Goal: Information Seeking & Learning: Learn about a topic

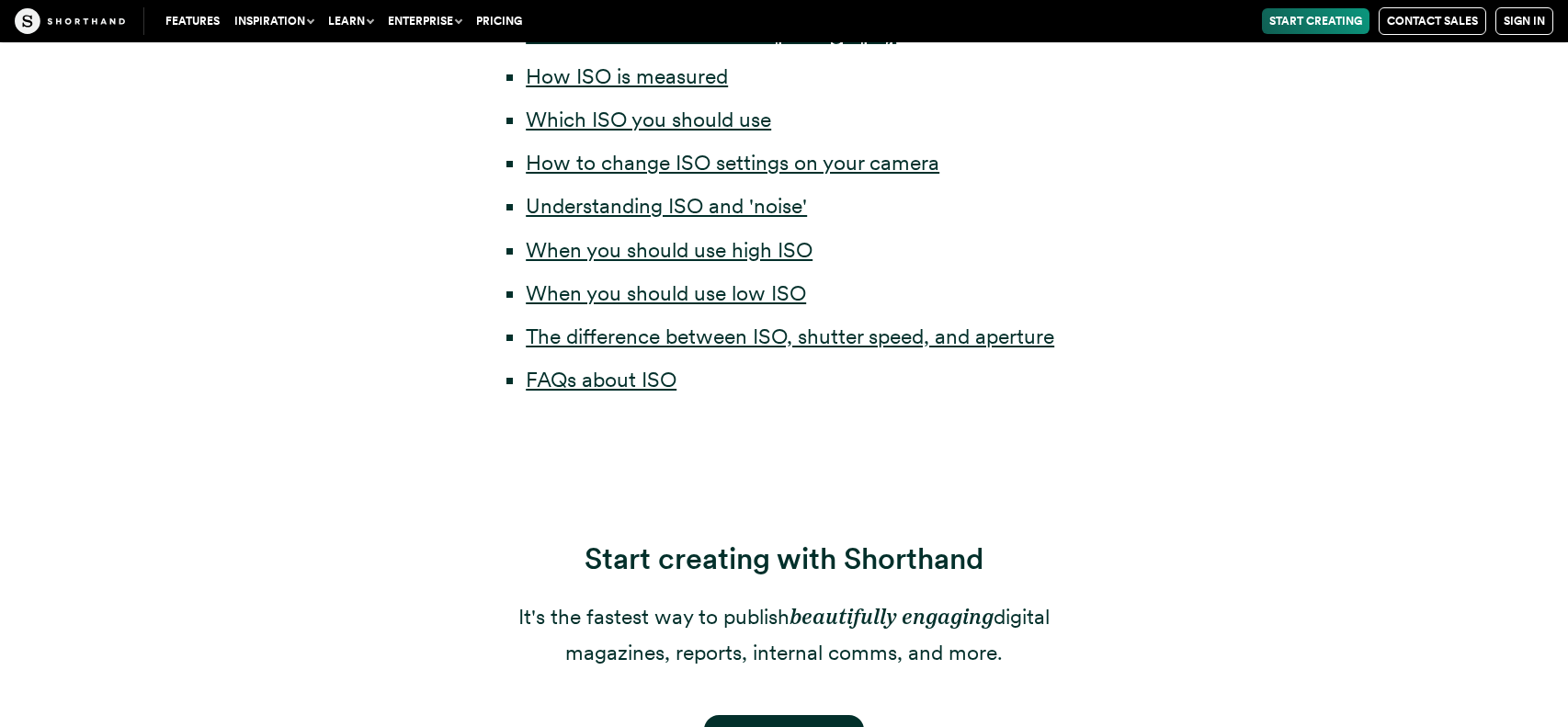
scroll to position [2426, 0]
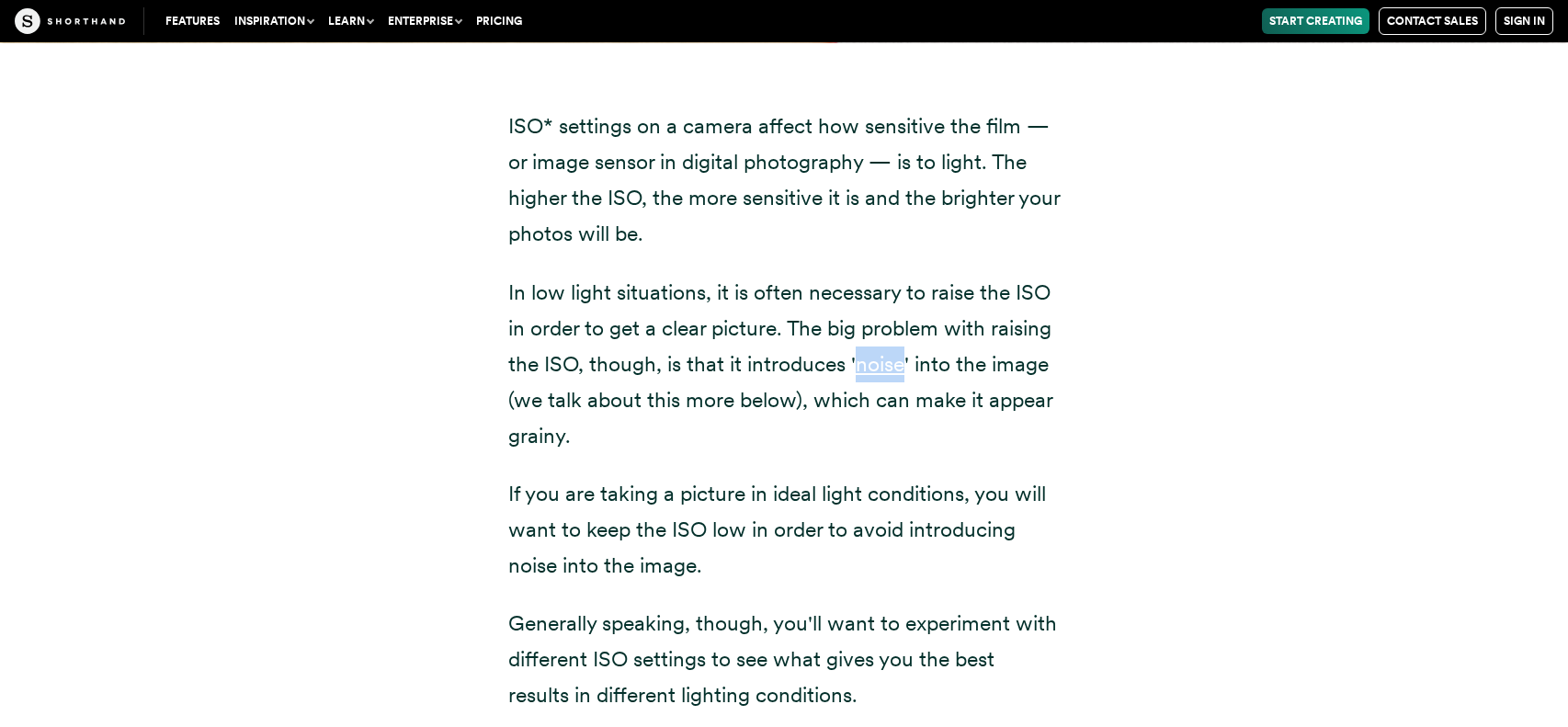
click at [1128, 400] on div "ISO* settings on a camera affect how sensitive the film — or image sensor in di…" at bounding box center [784, 510] width 1250 height 937
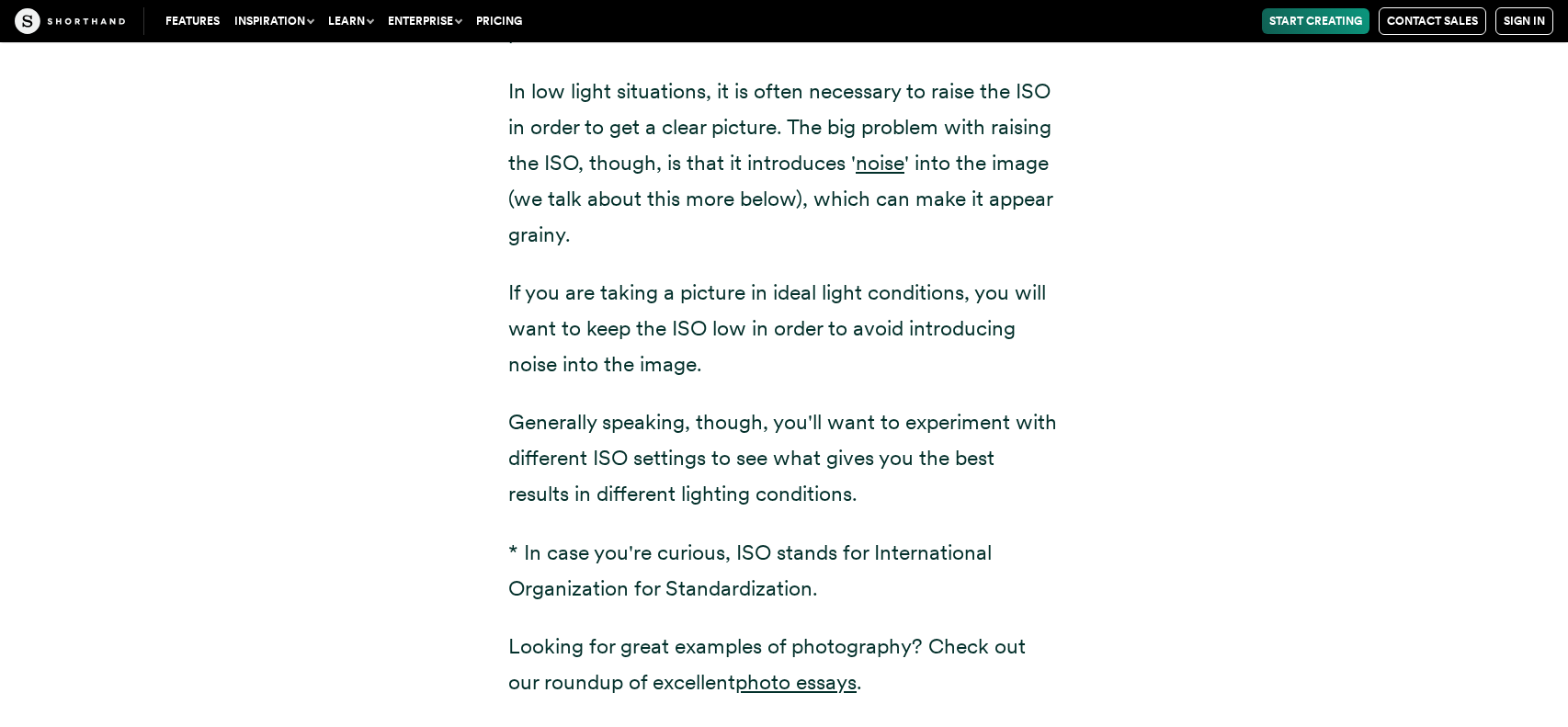
scroll to position [1020, 0]
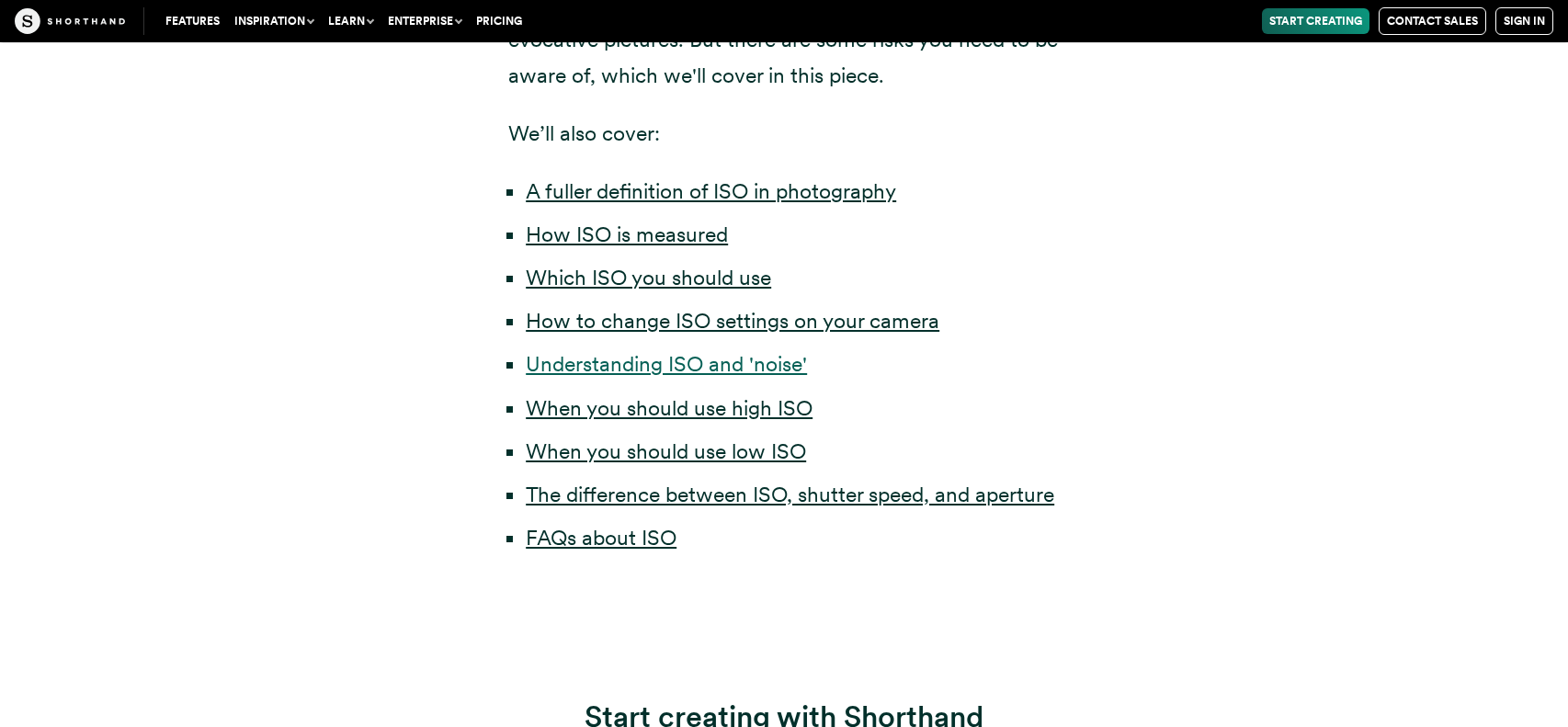
click at [803, 362] on link "Understanding ISO and 'noise'" at bounding box center [666, 364] width 281 height 25
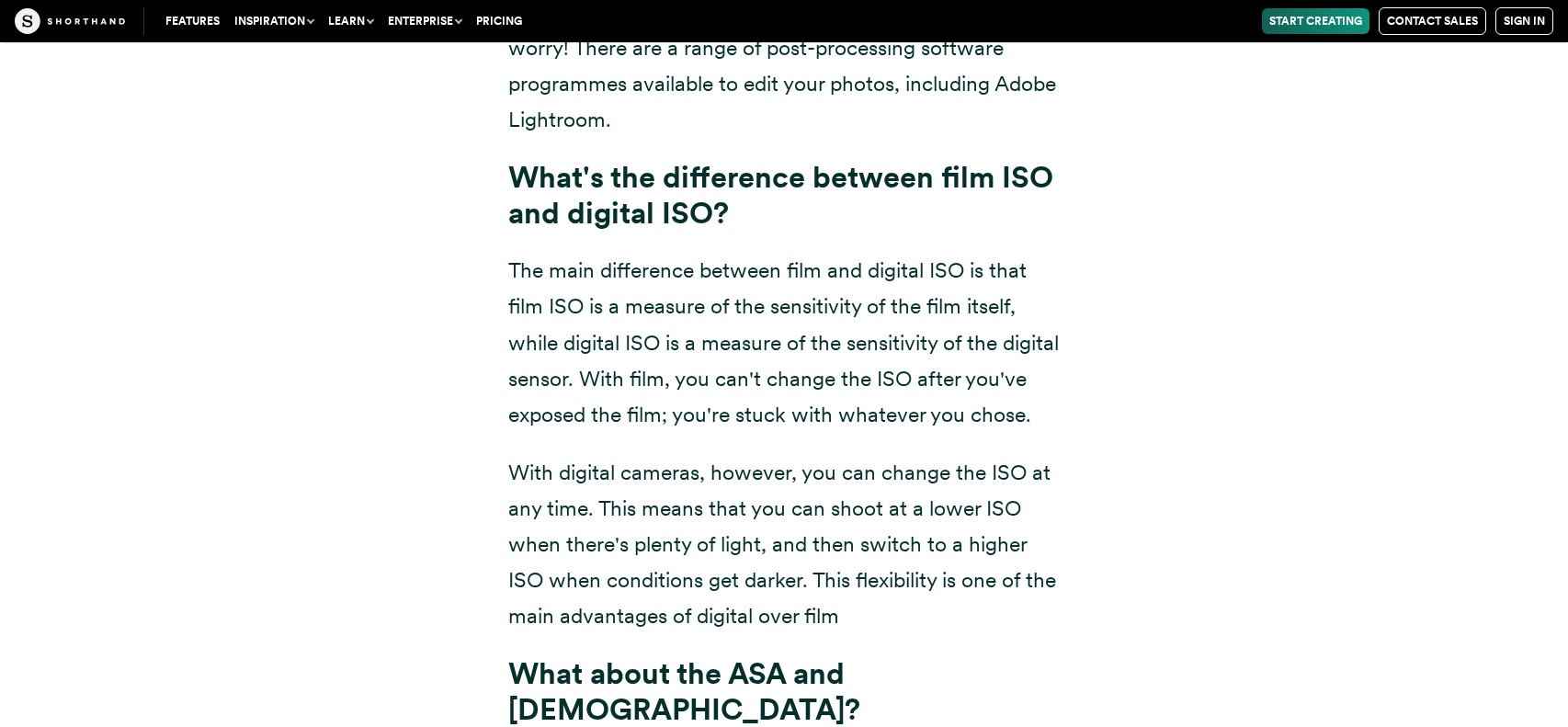
scroll to position [13604, 0]
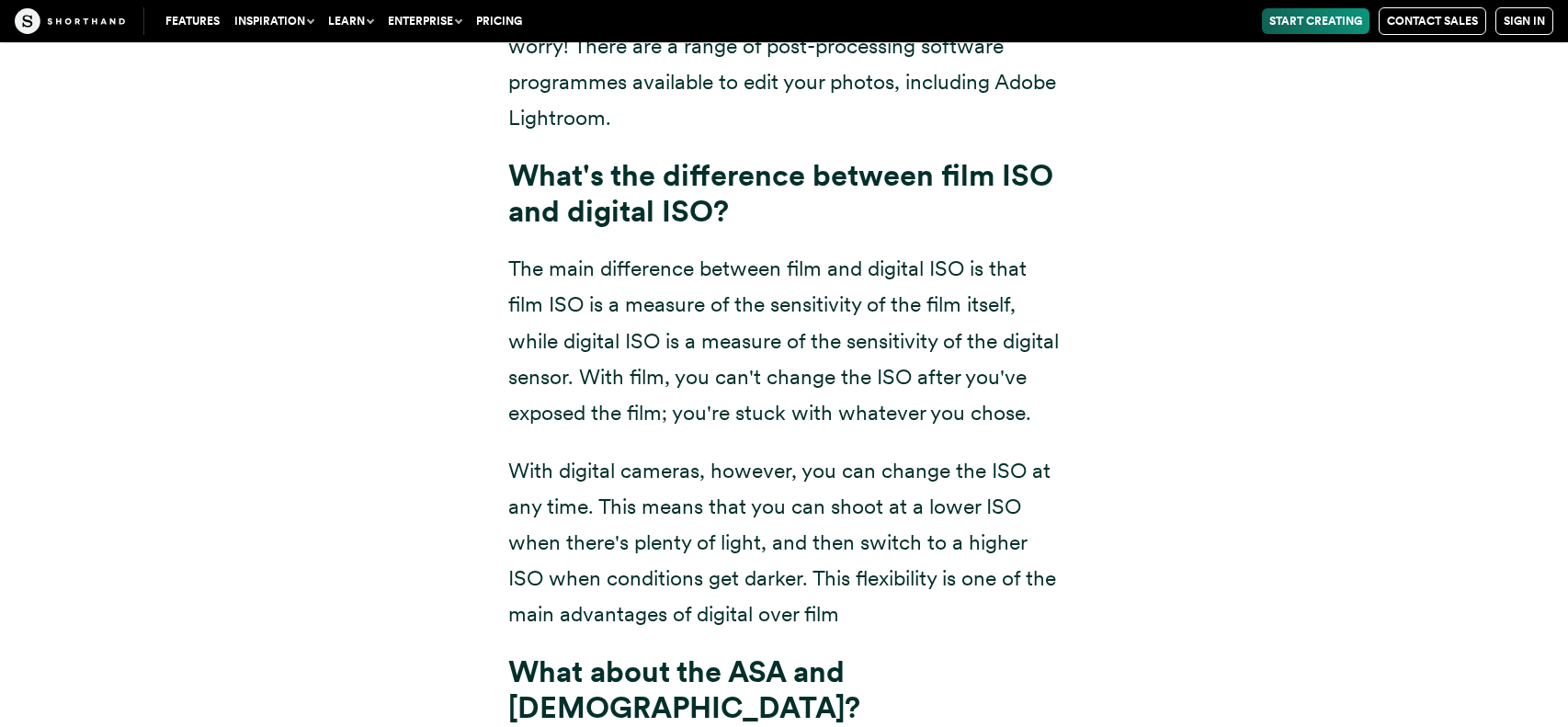
click at [1184, 40] on div "Features Use Cases Case Studies Templates Example Stories The Craft magazine Th…" at bounding box center [784, 21] width 1568 height 42
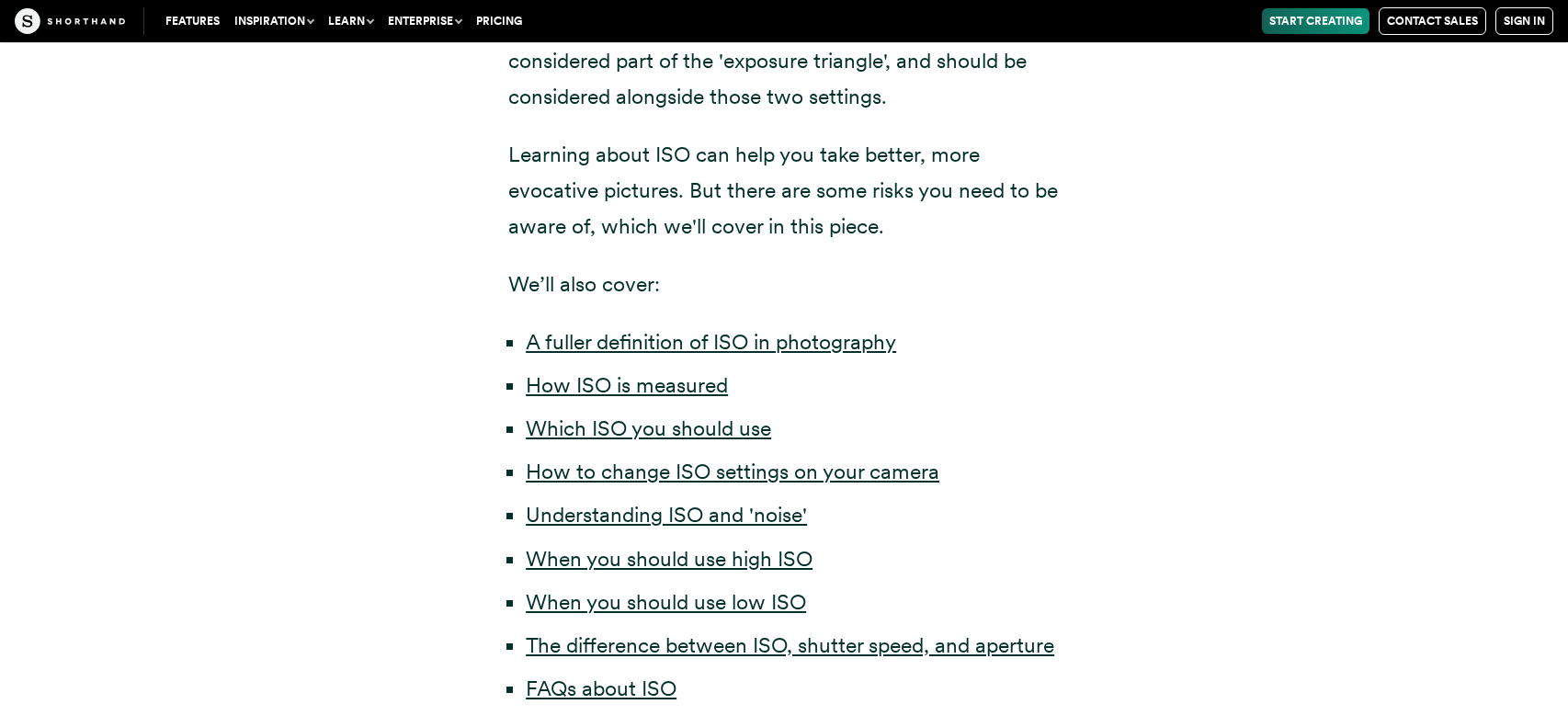
scroll to position [875, 0]
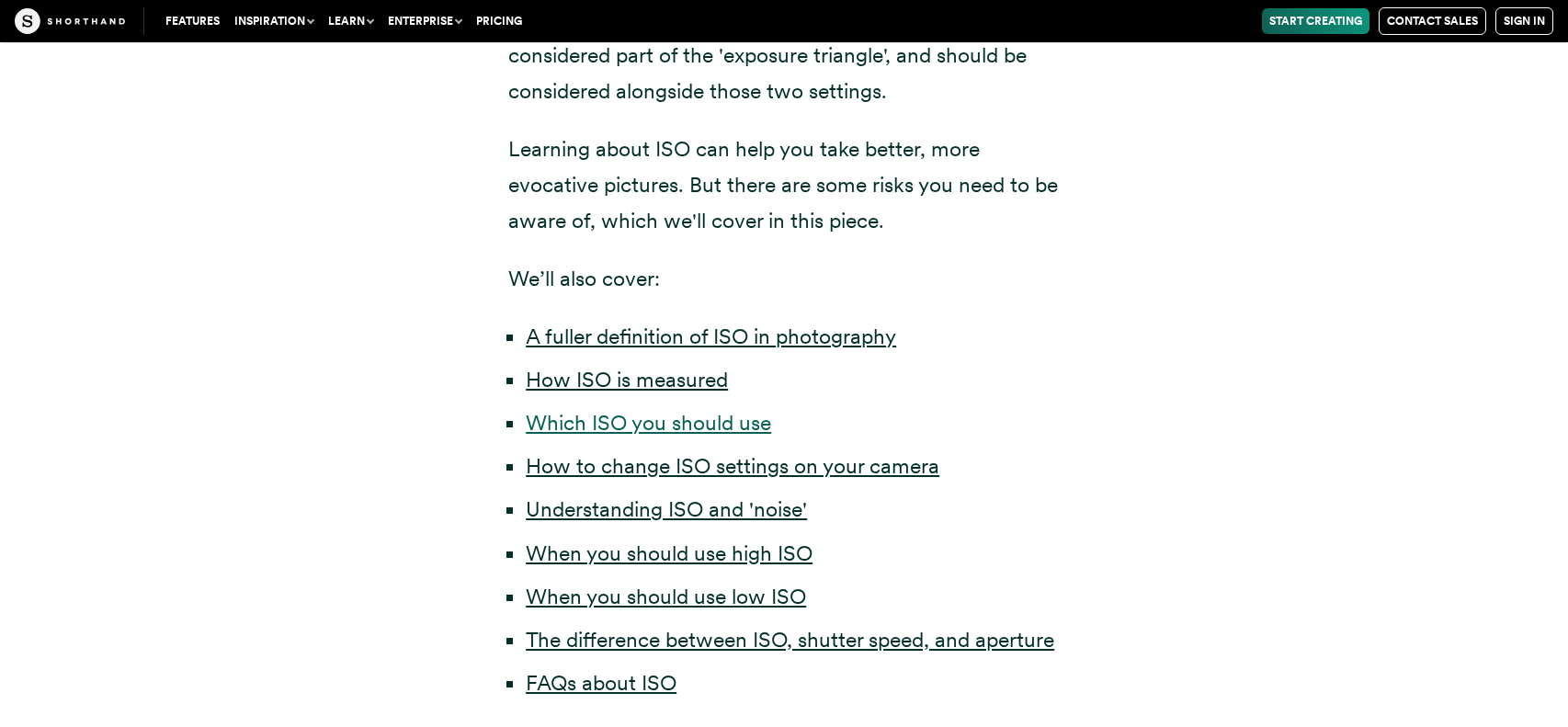
click at [672, 412] on link "Which ISO you should use" at bounding box center [648, 422] width 246 height 25
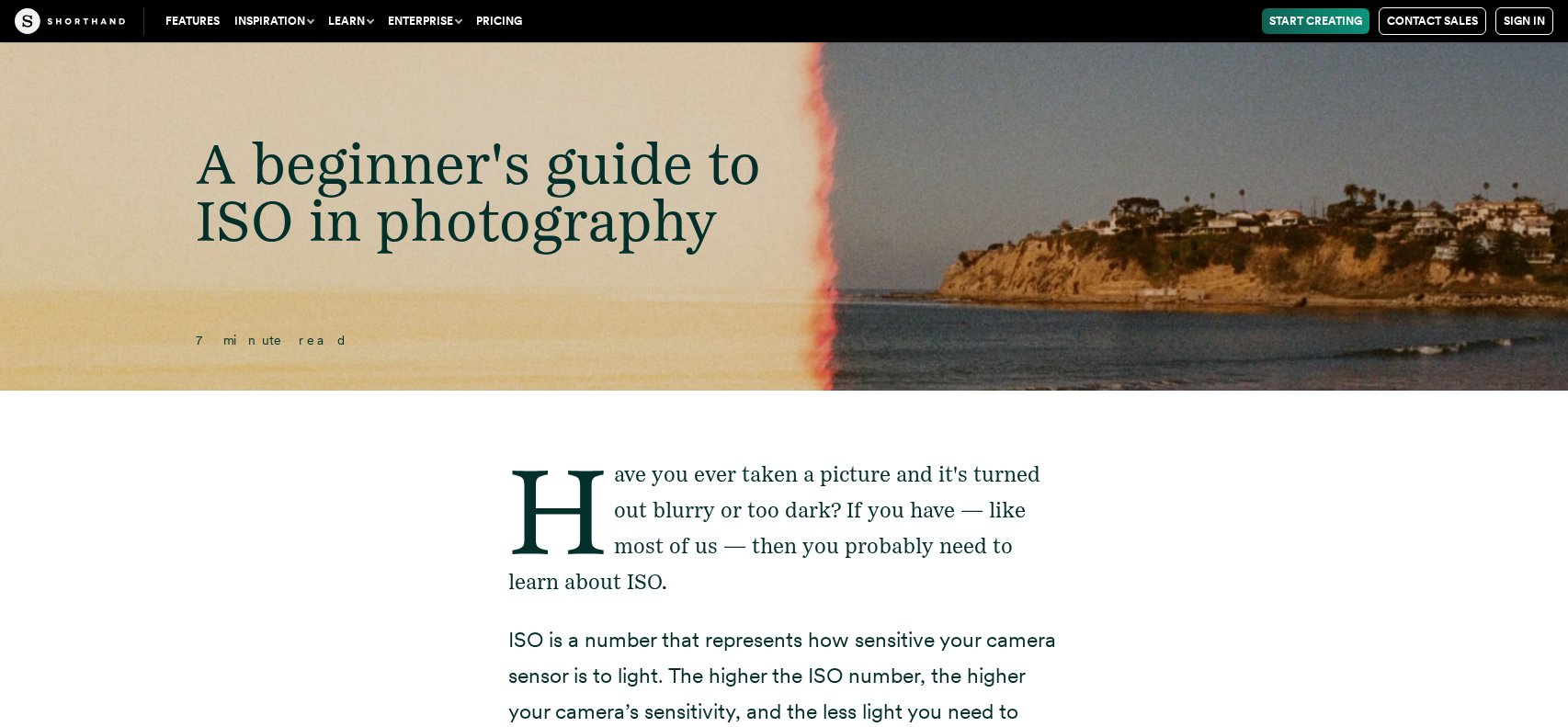
click at [1218, 184] on header "A beginner's guide to ISO in photography 7 minute read" at bounding box center [784, 208] width 1568 height 364
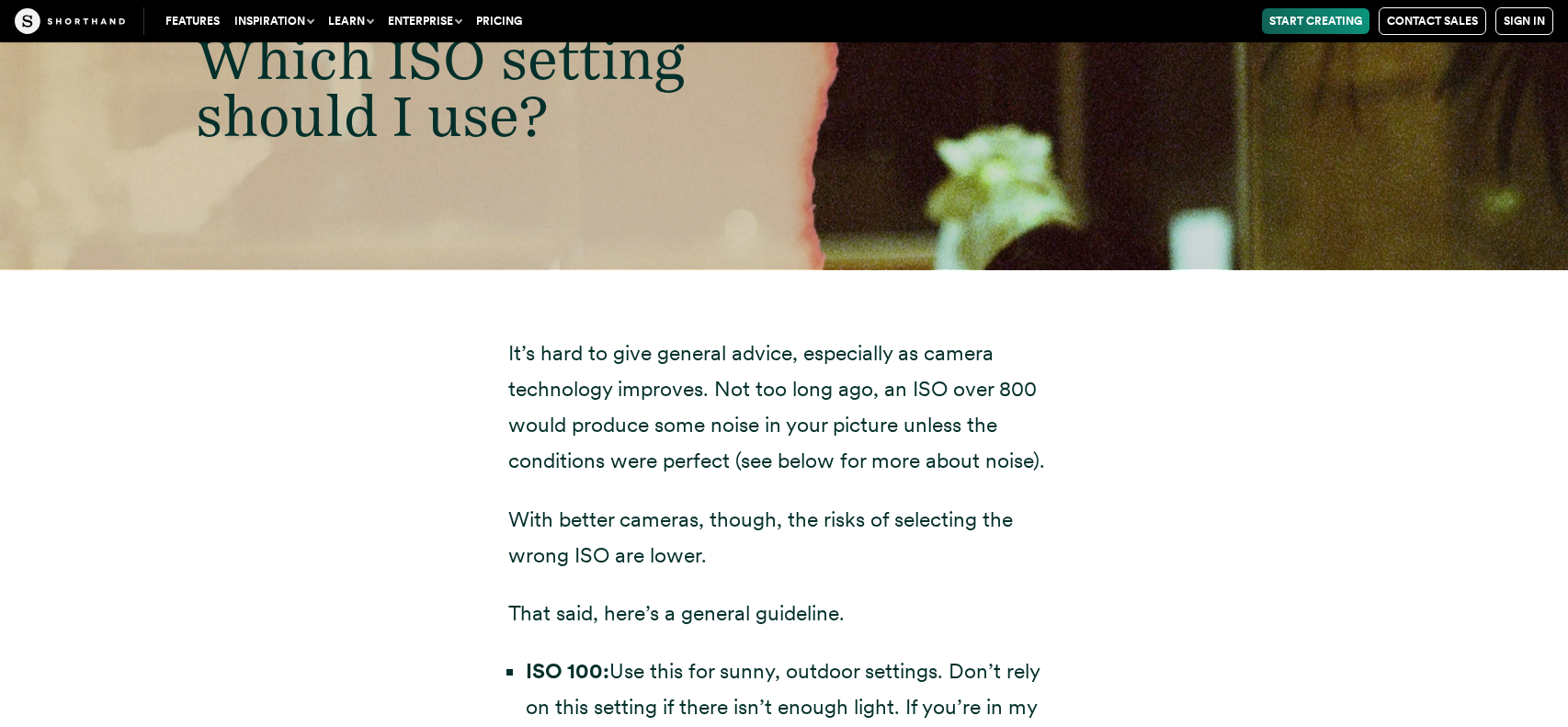
scroll to position [4922, 0]
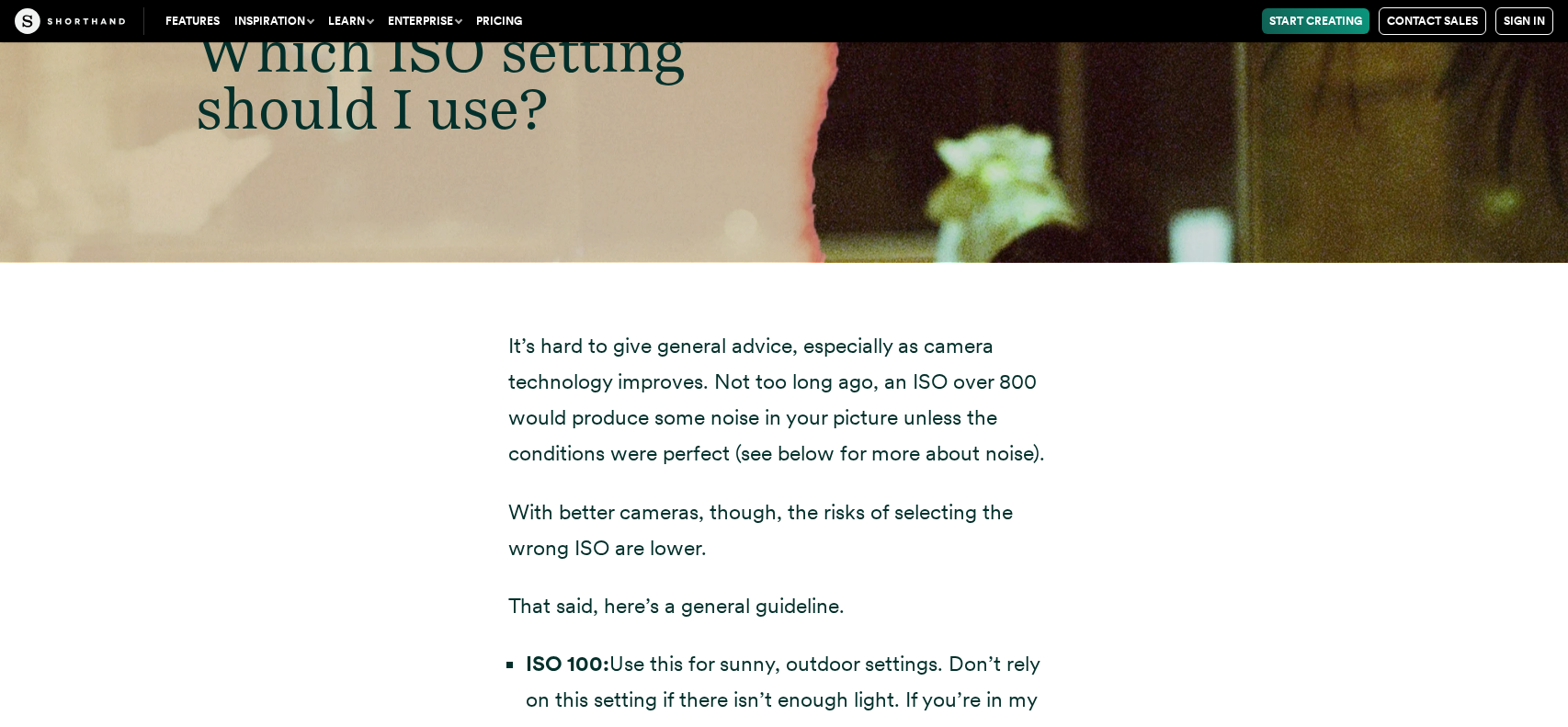
click at [1218, 184] on div "Which ISO setting should I use?" at bounding box center [784, 81] width 1568 height 364
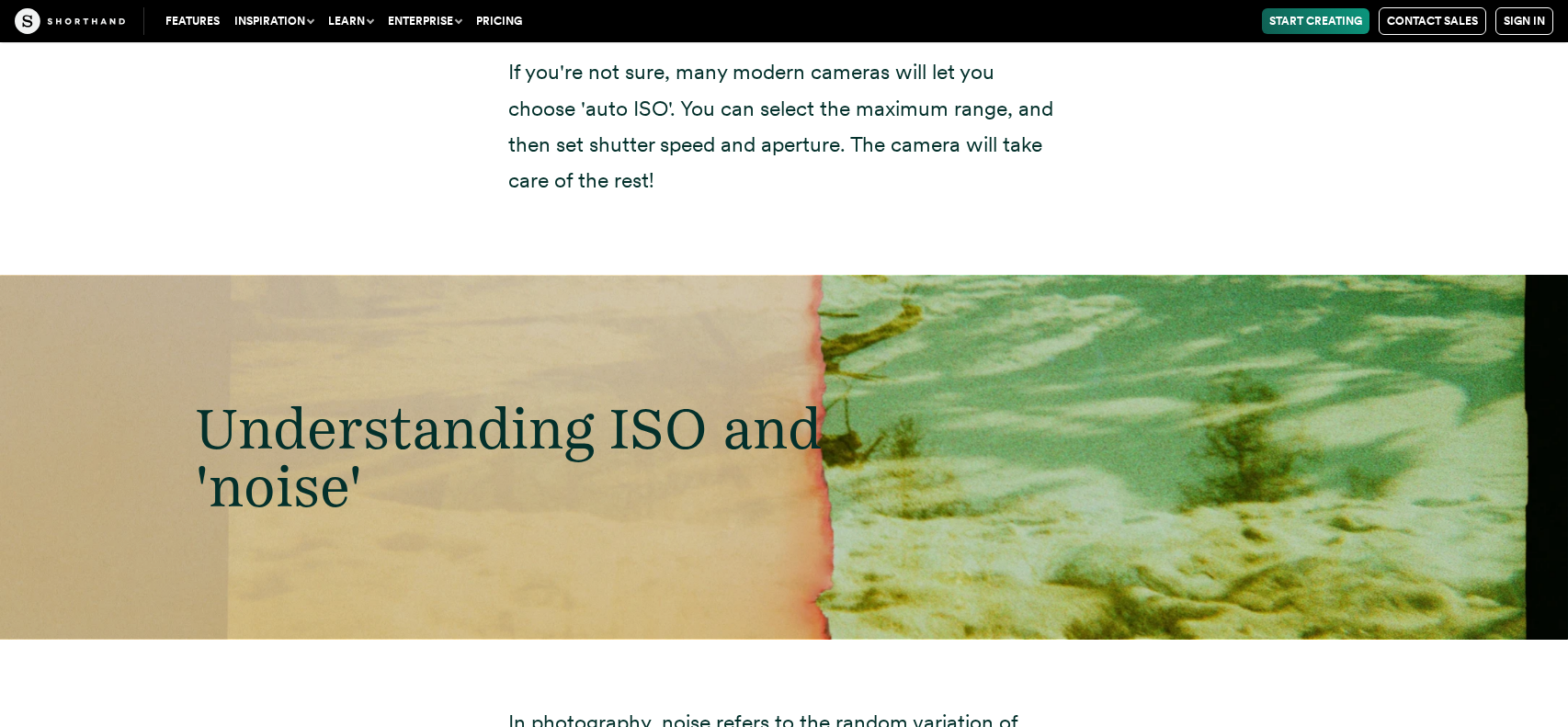
scroll to position [6885, 0]
